Goal: Task Accomplishment & Management: Use online tool/utility

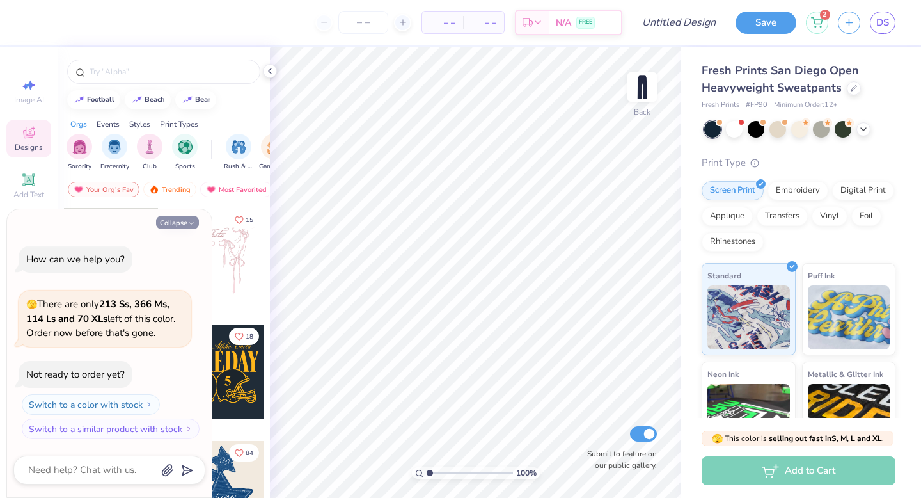
click at [187, 222] on button "Collapse" at bounding box center [177, 222] width 43 height 13
type textarea "x"
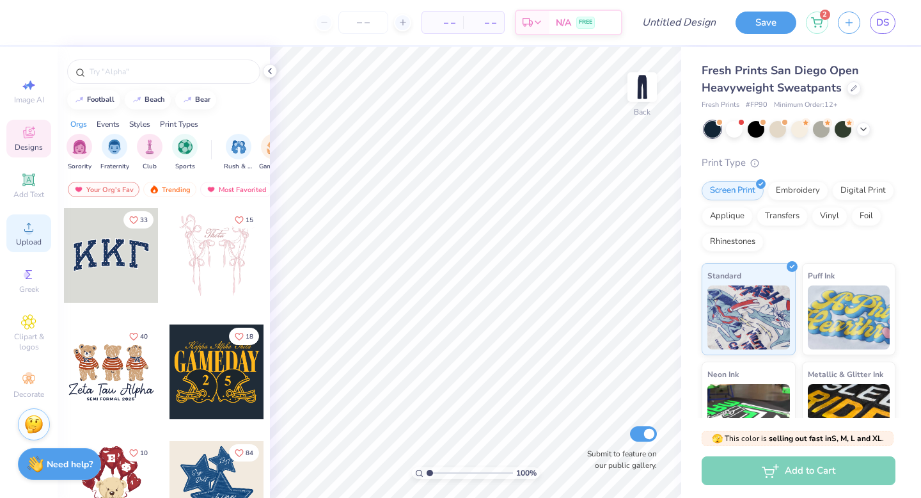
click at [35, 239] on span "Upload" at bounding box center [29, 242] width 26 height 10
click at [21, 234] on icon at bounding box center [28, 226] width 15 height 15
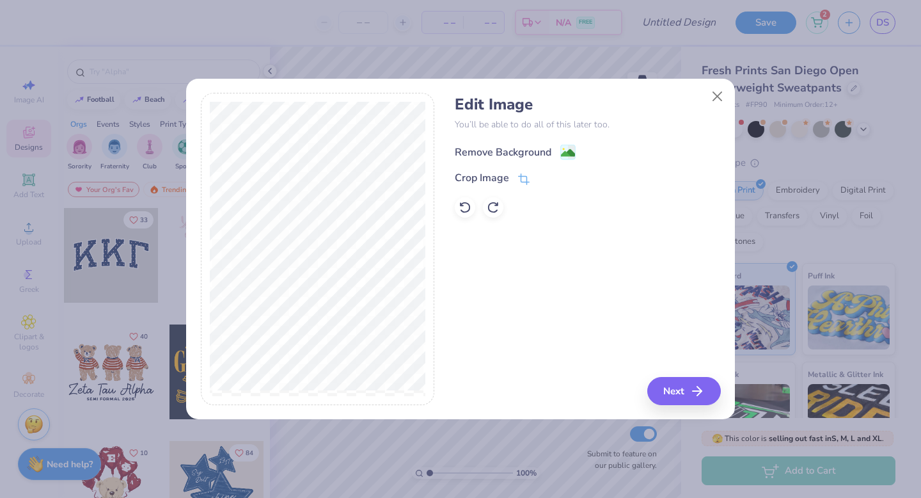
click at [549, 147] on div "Remove Background" at bounding box center [503, 152] width 97 height 15
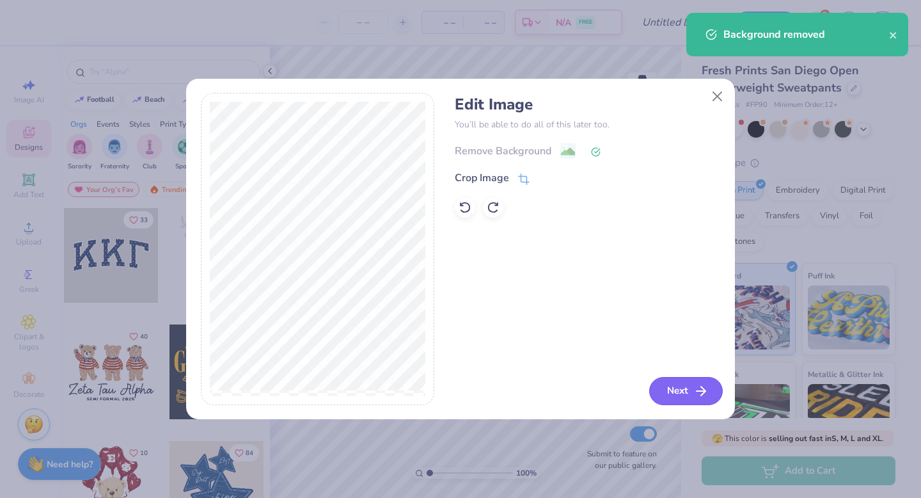
click at [682, 384] on button "Next" at bounding box center [686, 391] width 74 height 28
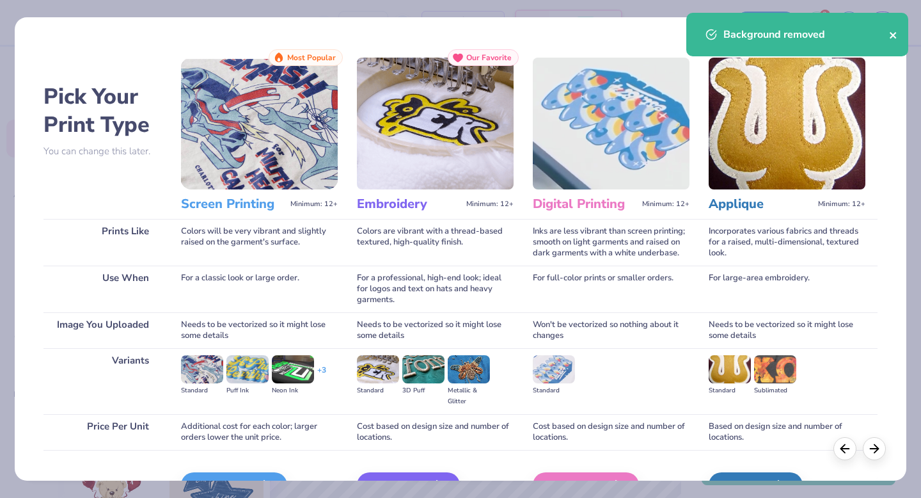
click at [893, 33] on icon "close" at bounding box center [893, 35] width 9 height 10
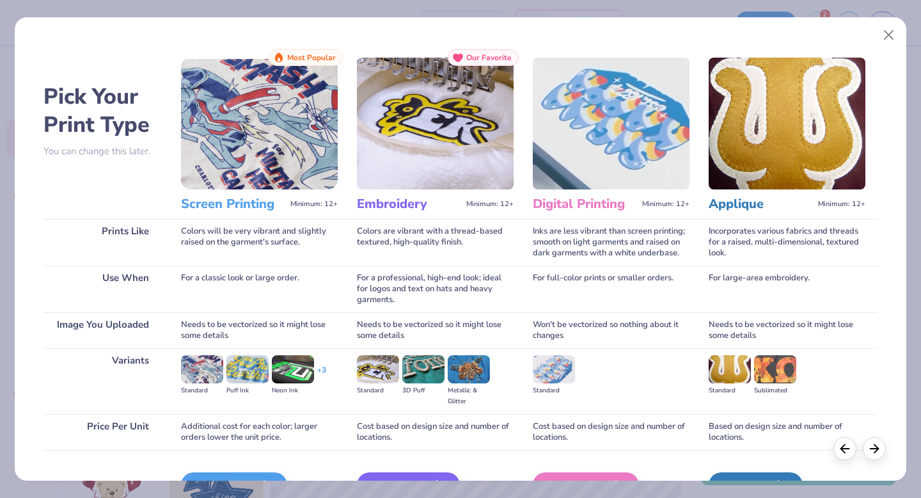
click at [320, 143] on img at bounding box center [259, 124] width 157 height 132
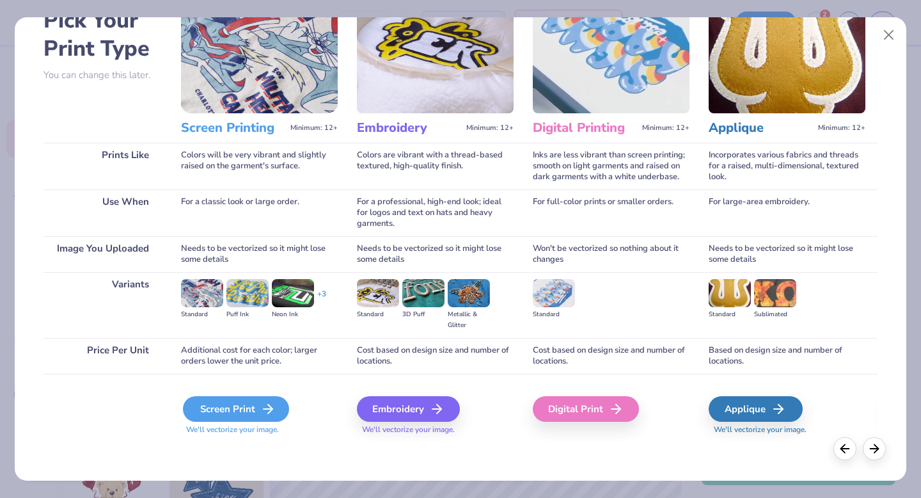
click at [243, 409] on div "Screen Print" at bounding box center [236, 409] width 106 height 26
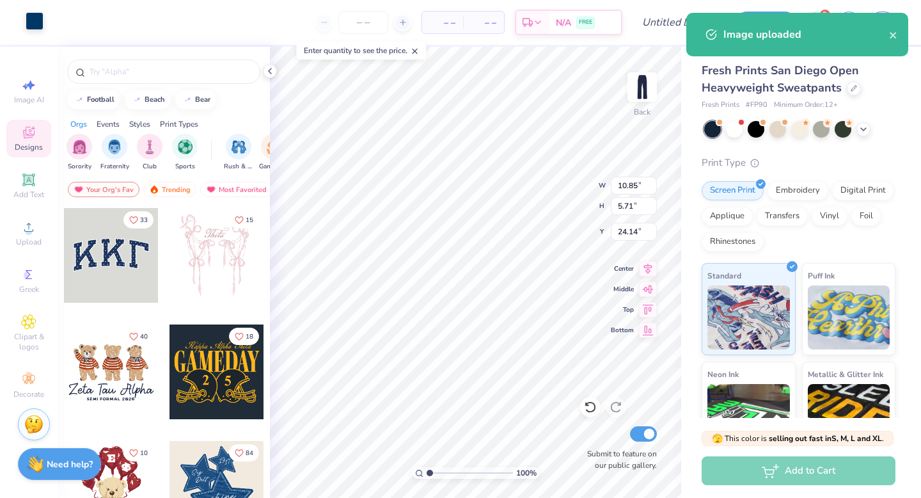
click at [42, 23] on div at bounding box center [35, 21] width 18 height 18
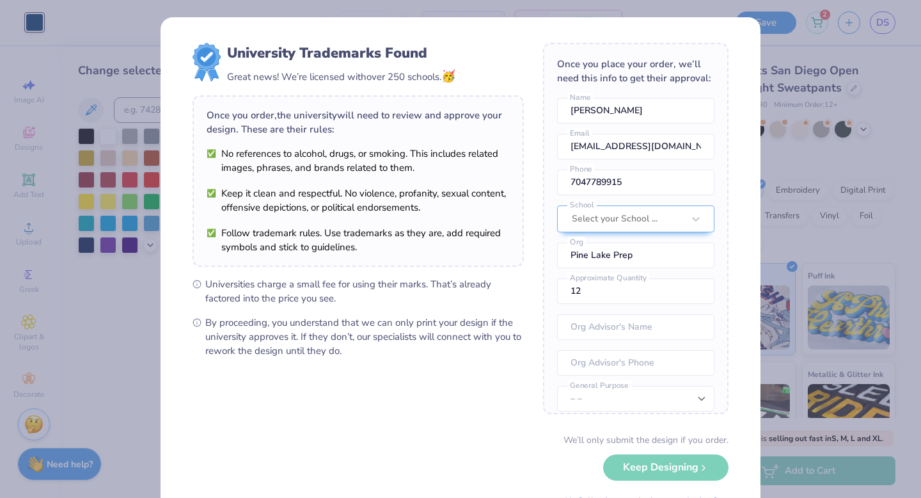
click at [623, 17] on div "University Trademarks Found Great news! We’re licensed with over 250 schools. 🥳…" at bounding box center [461, 278] width 600 height 522
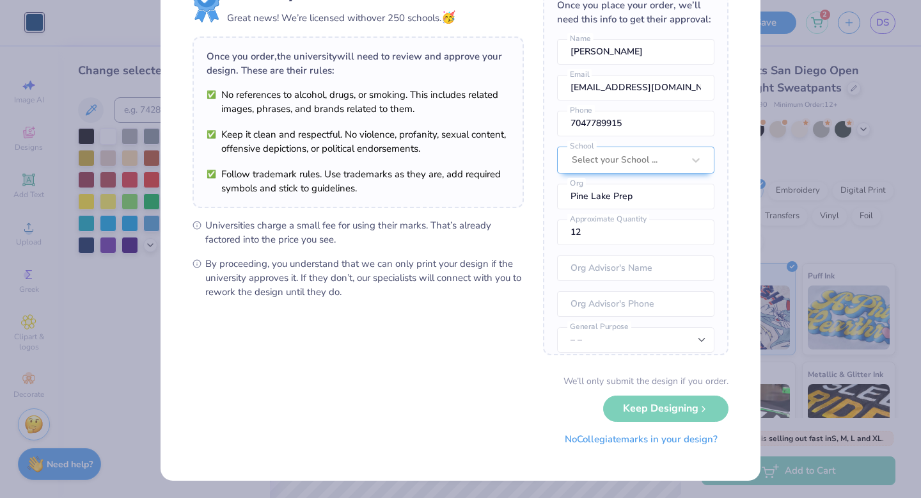
click at [615, 440] on button "No Collegiate marks in your design?" at bounding box center [641, 439] width 175 height 26
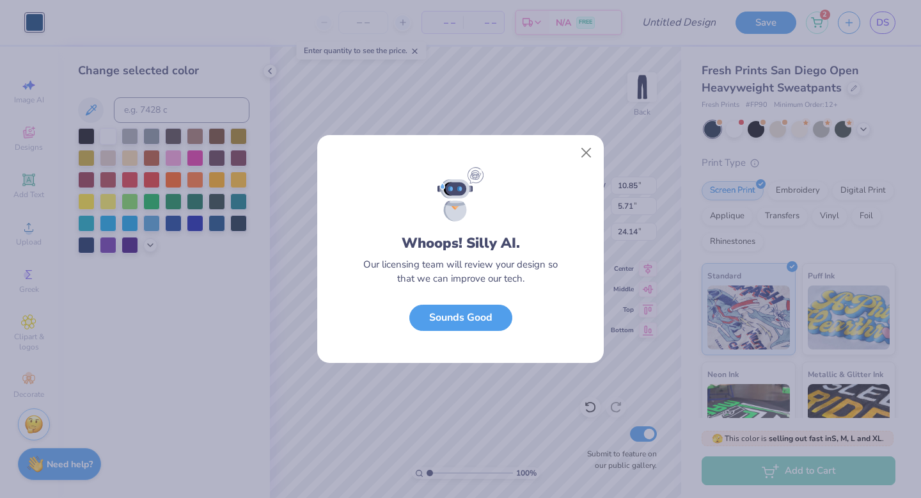
scroll to position [0, 0]
click at [583, 143] on button "Close" at bounding box center [586, 153] width 24 height 24
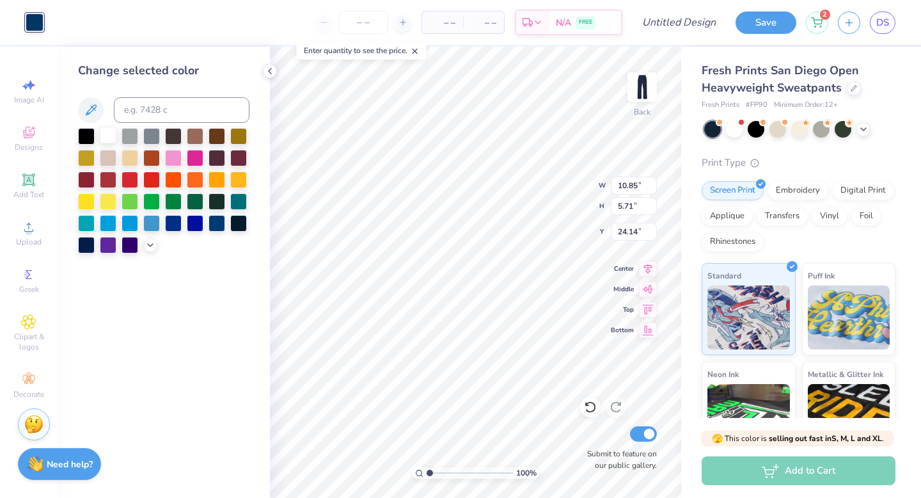
click at [104, 130] on div at bounding box center [108, 135] width 17 height 17
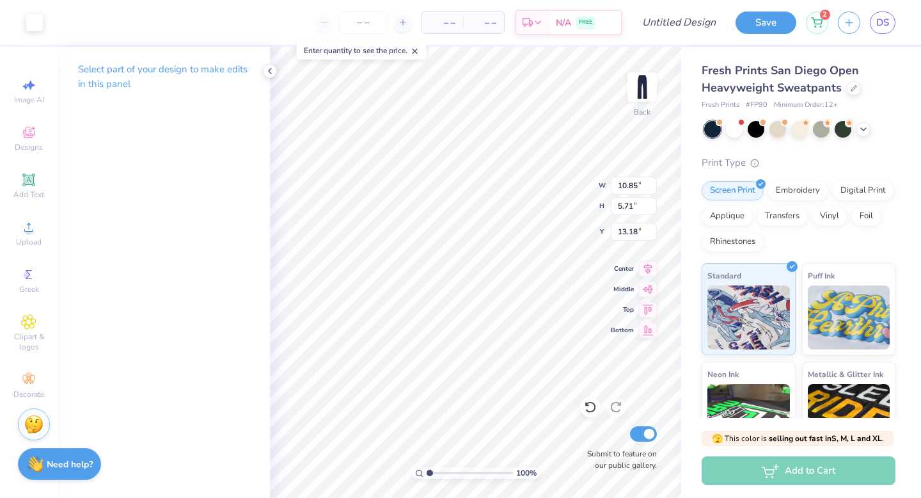
type input "19.11"
type input "6.12"
type input "3.22"
type input "9.04"
type input "4.16"
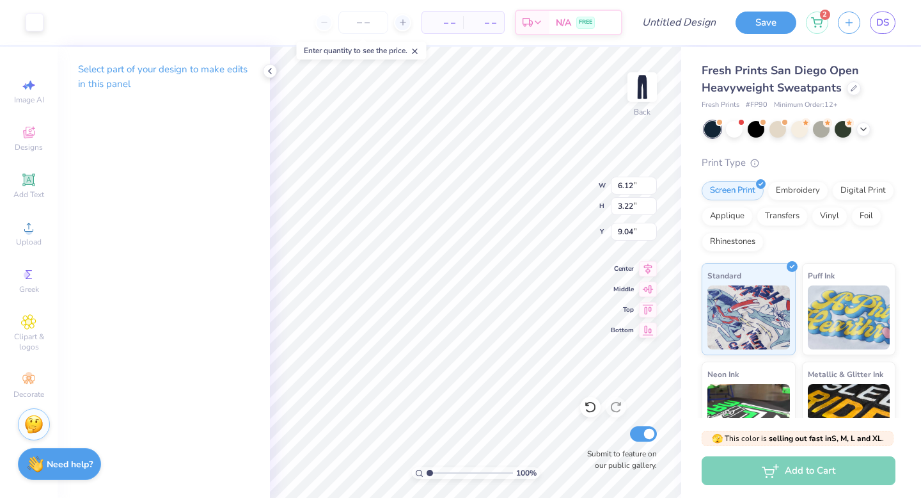
type input "2.19"
type input "10.46"
type input "11.24"
click at [651, 86] on img at bounding box center [642, 86] width 51 height 51
click at [651, 86] on img at bounding box center [642, 87] width 26 height 26
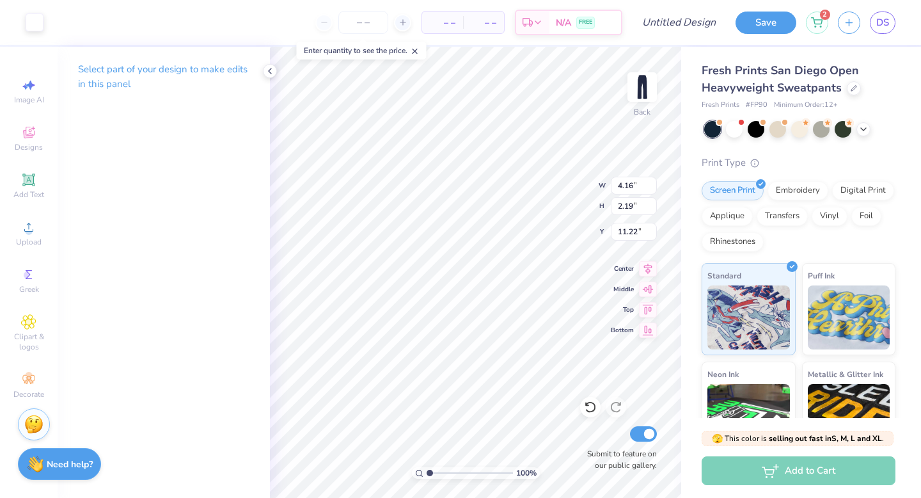
type input "6.13"
type input "3.23"
type input "10.64"
type input "7.81"
type input "7.50"
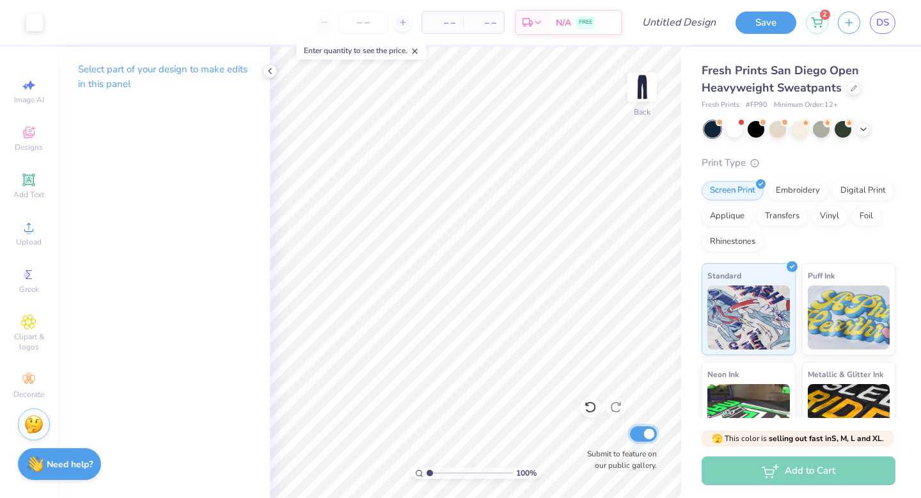
click at [640, 432] on input "Submit to feature on our public gallery." at bounding box center [643, 433] width 27 height 15
checkbox input "false"
click at [779, 21] on button "Save" at bounding box center [766, 21] width 61 height 22
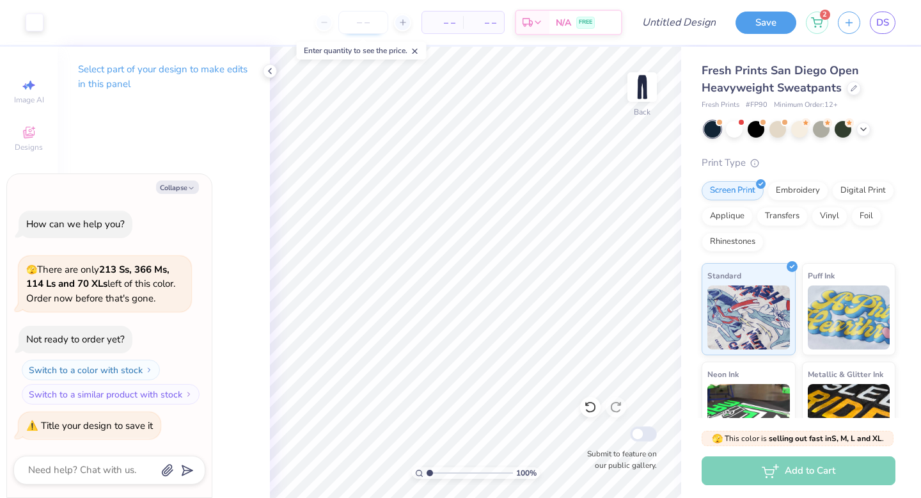
click at [373, 14] on input "number" at bounding box center [363, 22] width 50 height 23
type input "15"
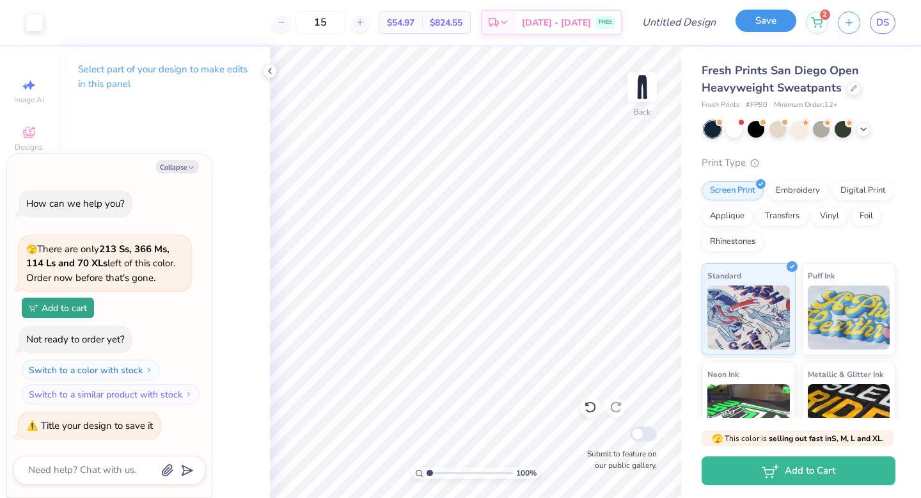
click at [753, 22] on button "Save" at bounding box center [766, 21] width 61 height 22
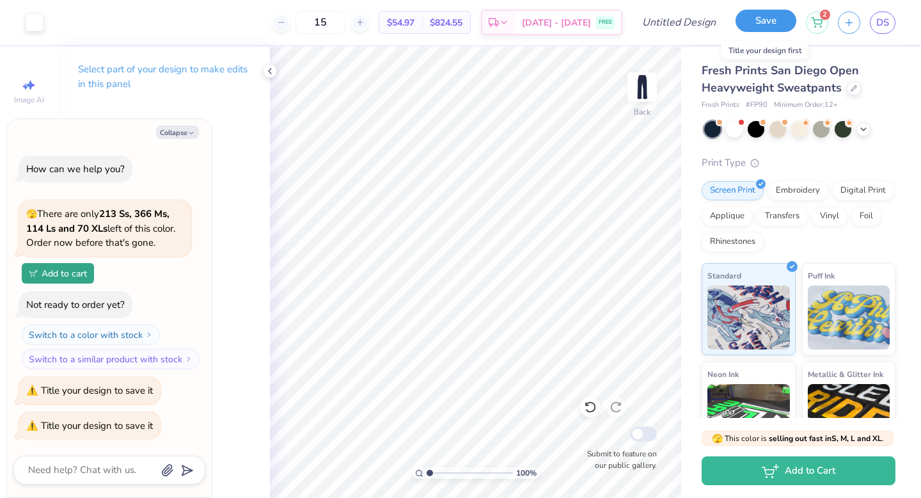
click at [771, 26] on button "Save" at bounding box center [766, 21] width 61 height 22
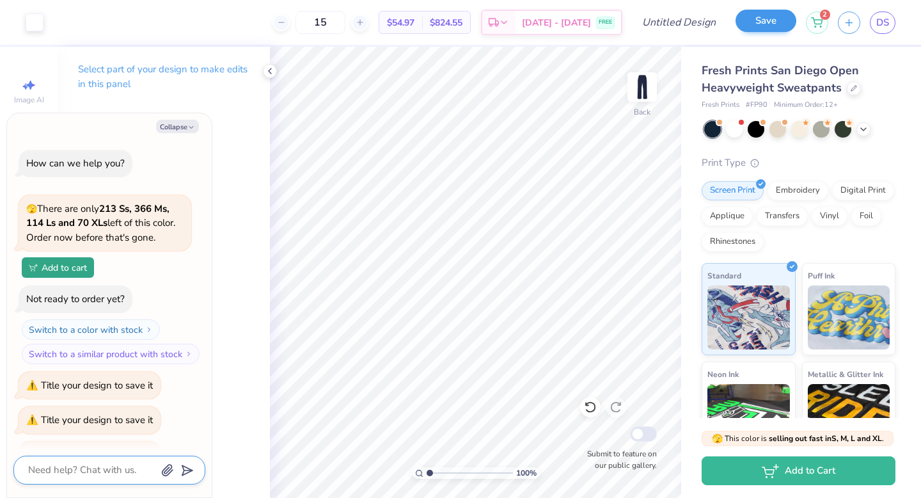
scroll to position [29, 0]
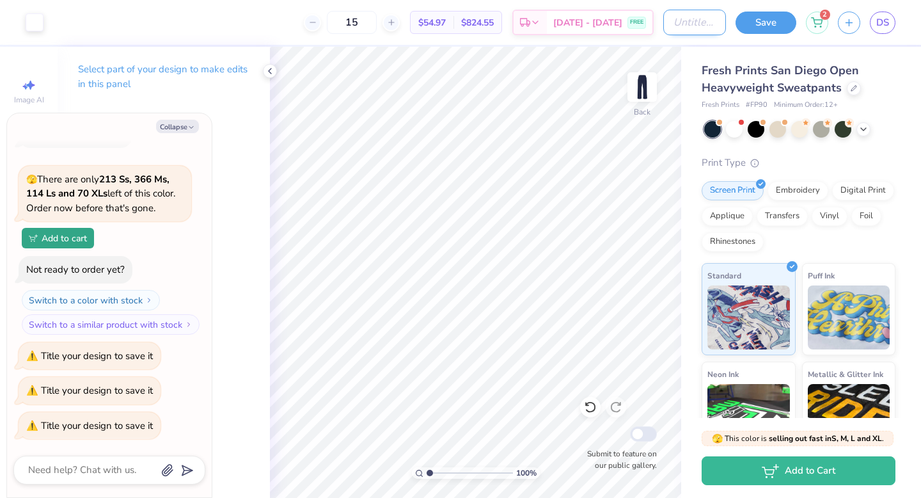
click at [663, 22] on input "Design Title" at bounding box center [694, 23] width 63 height 26
type input "sweatsuit pants"
click at [773, 22] on button "Save" at bounding box center [766, 21] width 61 height 22
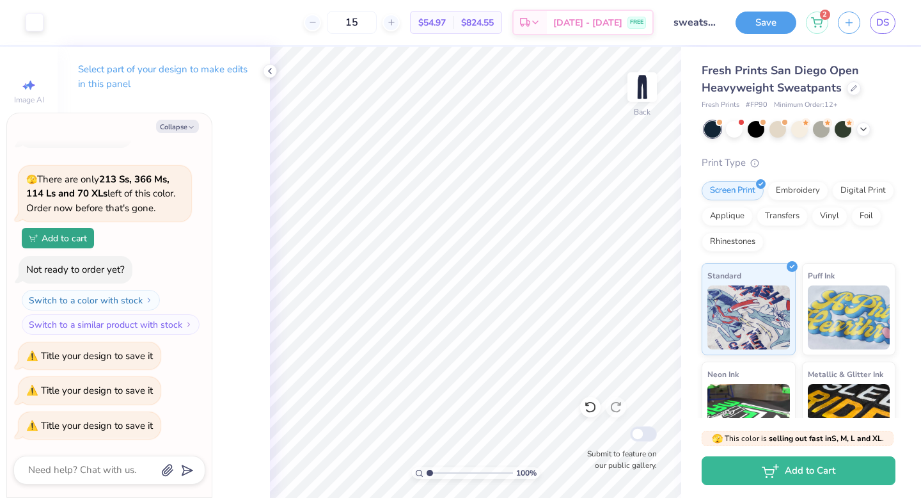
scroll to position [9, 0]
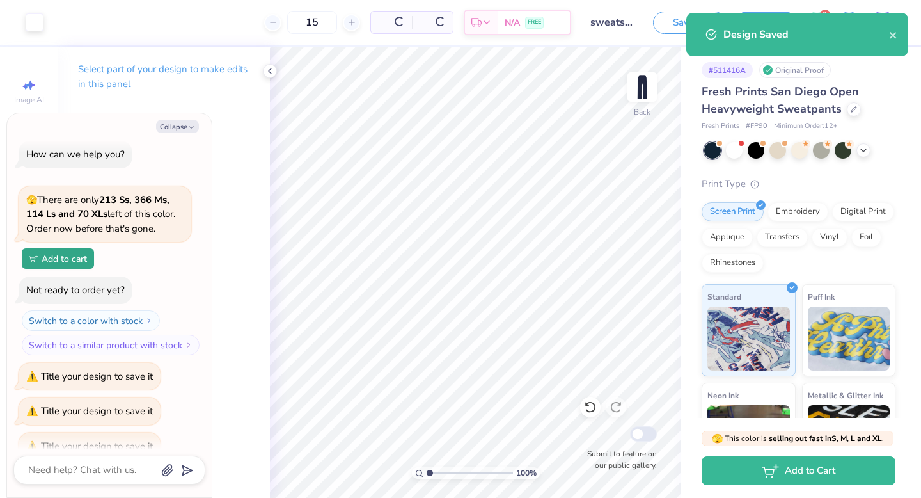
scroll to position [29, 0]
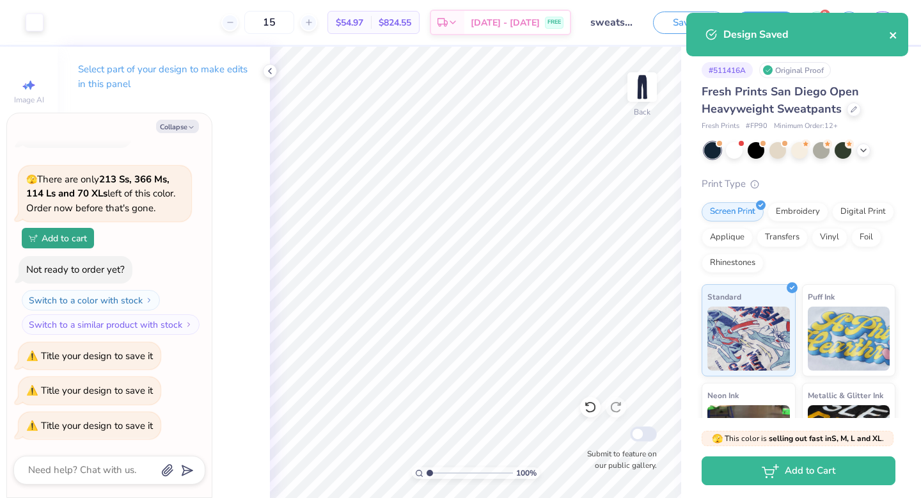
click at [890, 30] on icon "close" at bounding box center [893, 35] width 9 height 10
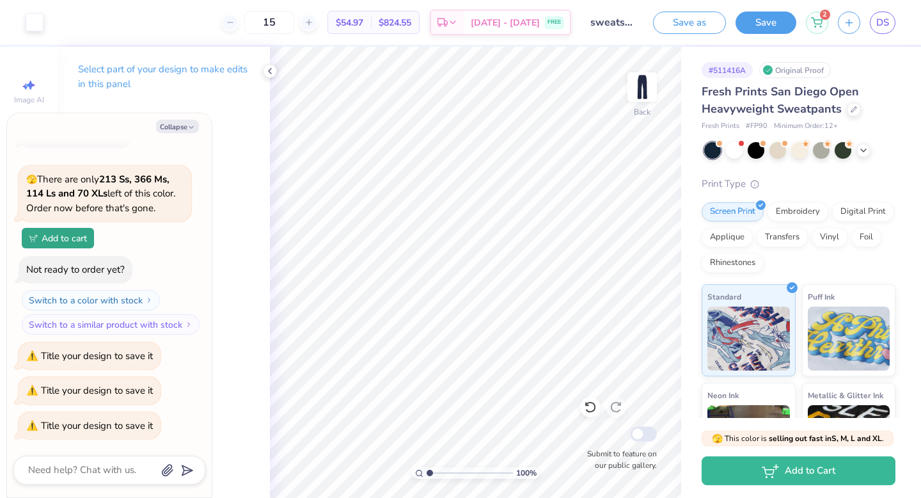
click at [883, 20] on div "Design Saved" at bounding box center [797, 39] width 227 height 58
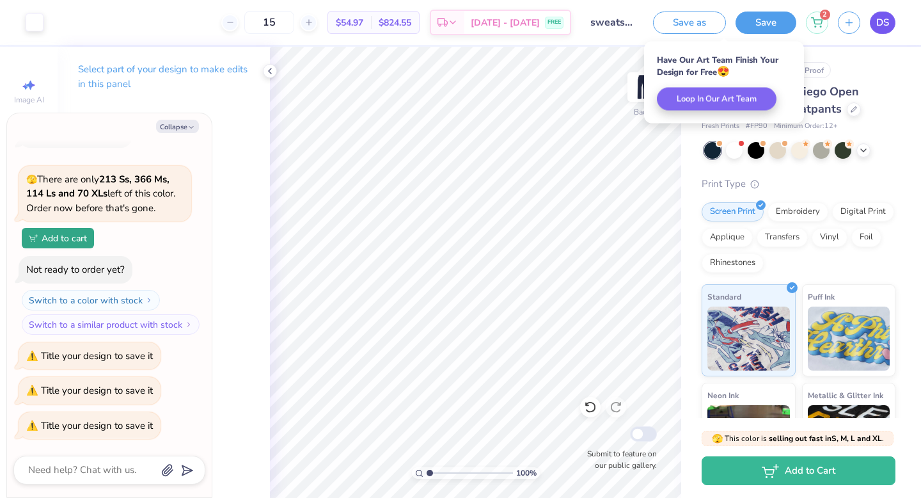
click at [878, 26] on span "DS" at bounding box center [882, 22] width 13 height 15
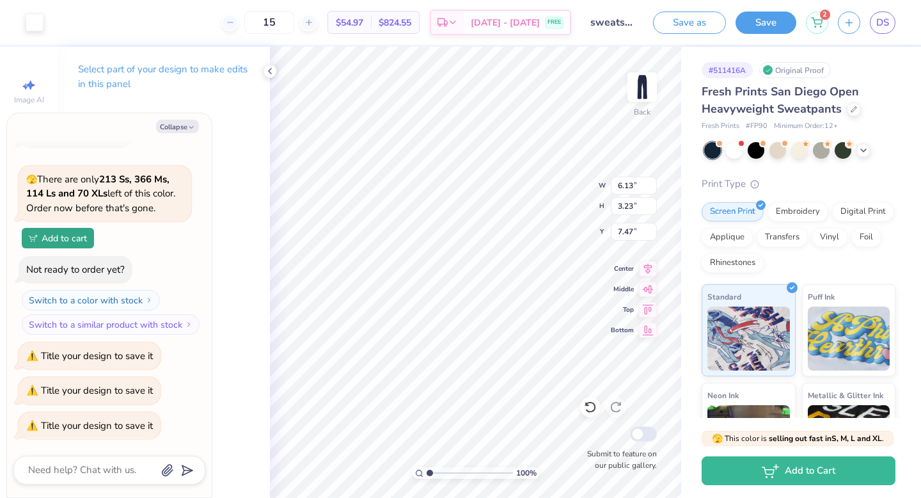
type input "4.88"
type input "2.57"
type input "8.13"
type input "9.07"
click at [795, 209] on div "Embroidery" at bounding box center [798, 209] width 61 height 19
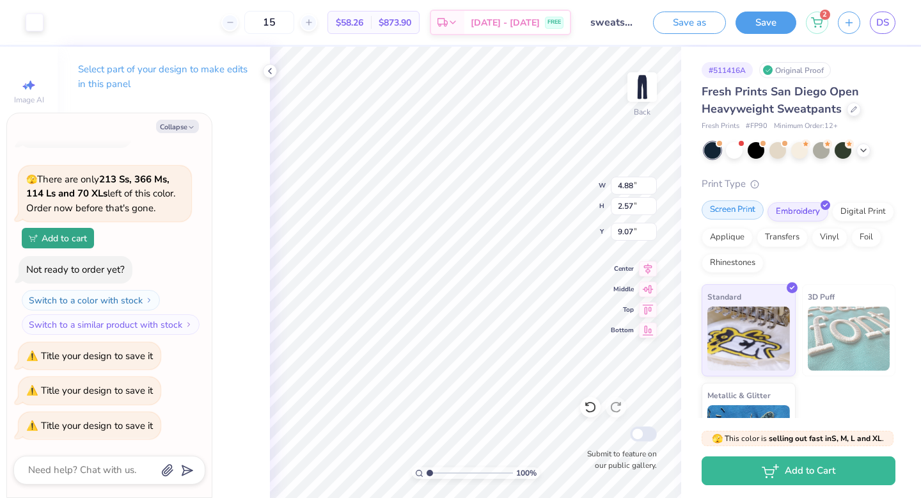
click at [737, 210] on div "Screen Print" at bounding box center [733, 209] width 62 height 19
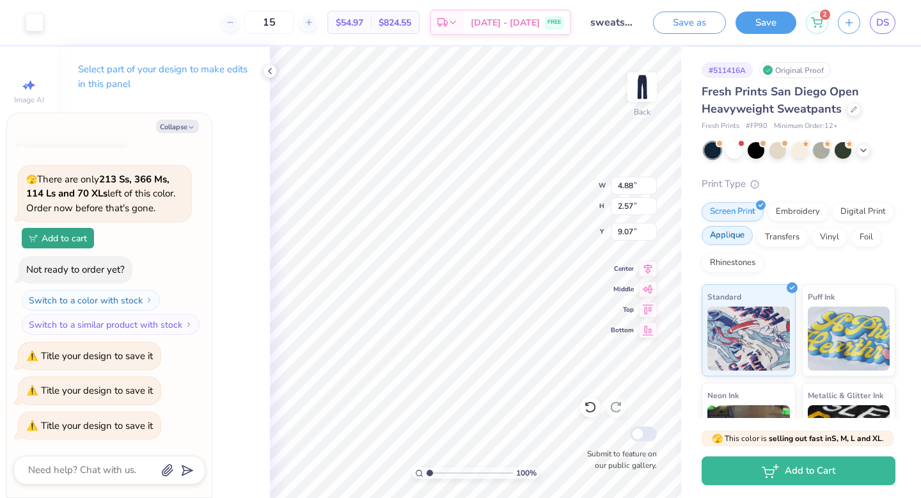
click at [727, 236] on div "Applique" at bounding box center [727, 235] width 51 height 19
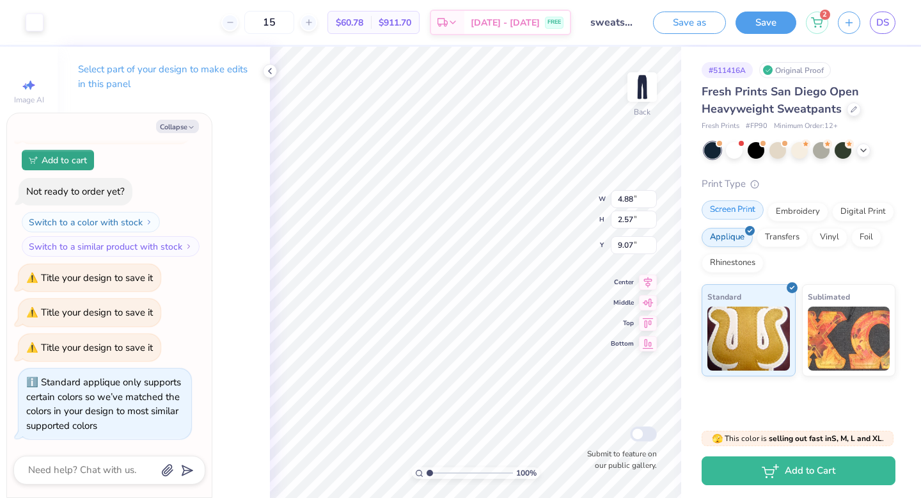
click at [725, 216] on div "Screen Print" at bounding box center [733, 209] width 62 height 19
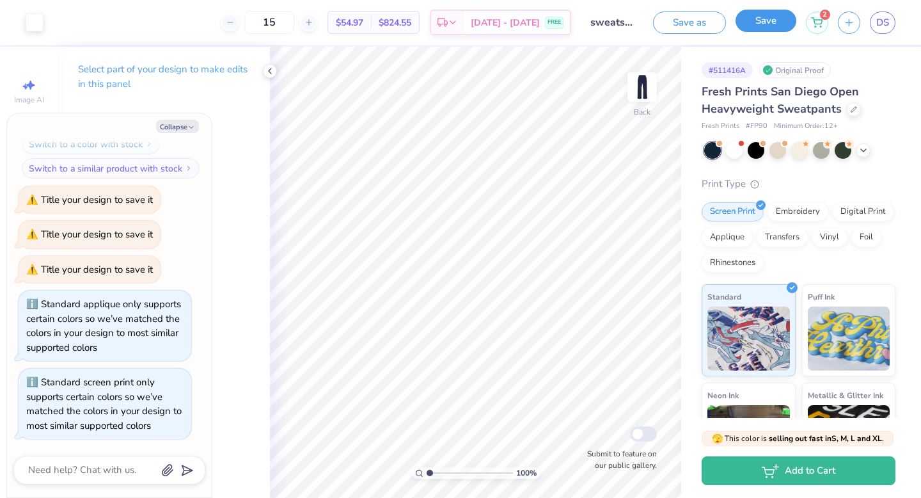
click at [748, 20] on button "Save" at bounding box center [766, 21] width 61 height 22
